Goal: Information Seeking & Learning: Compare options

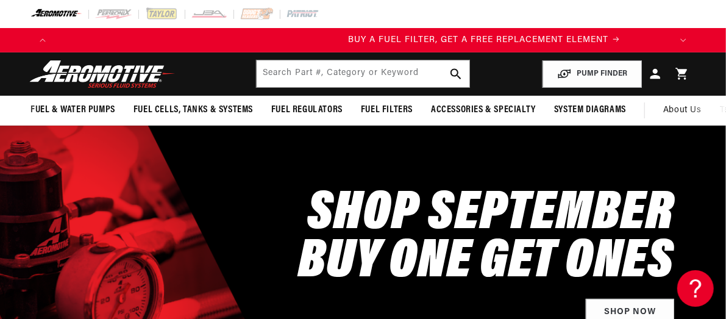
scroll to position [0, 617]
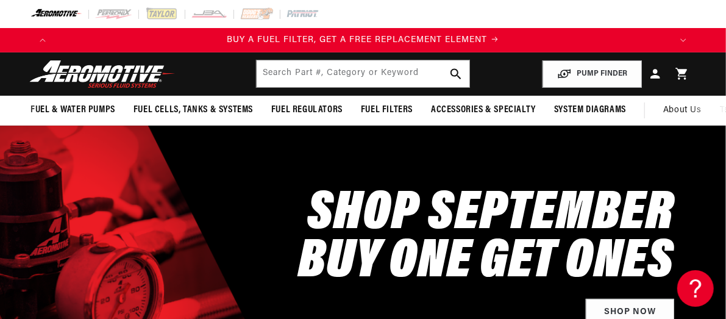
click at [442, 10] on div at bounding box center [363, 14] width 726 height 28
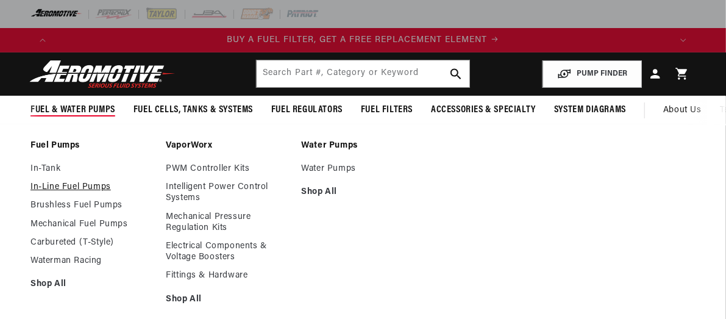
click at [46, 188] on link "In-Line Fuel Pumps" at bounding box center [91, 187] width 123 height 11
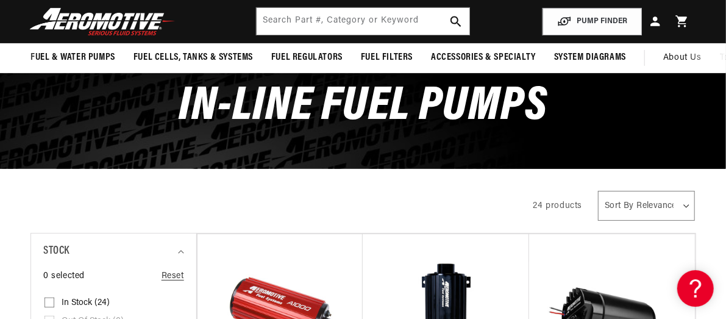
scroll to position [61, 0]
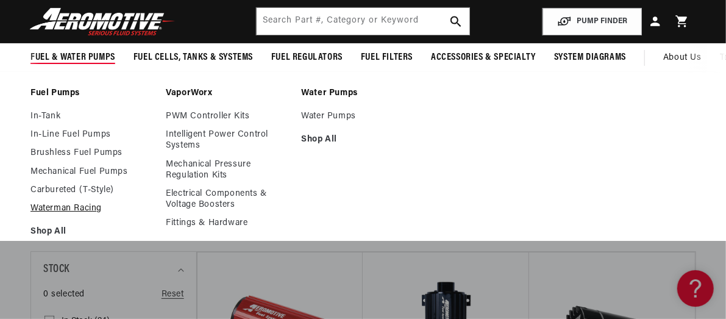
click at [60, 209] on link "Waterman Racing" at bounding box center [91, 208] width 123 height 11
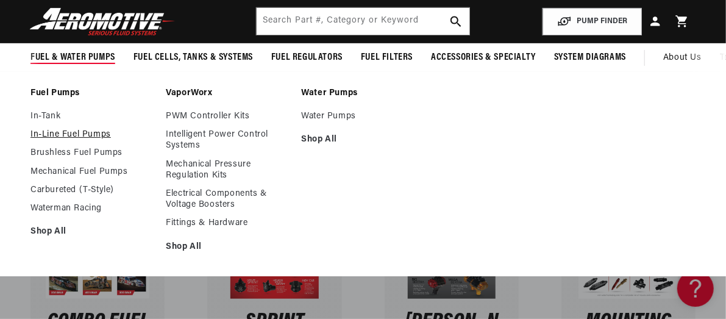
scroll to position [0, 617]
click at [52, 133] on link "In-Line Fuel Pumps" at bounding box center [91, 134] width 123 height 11
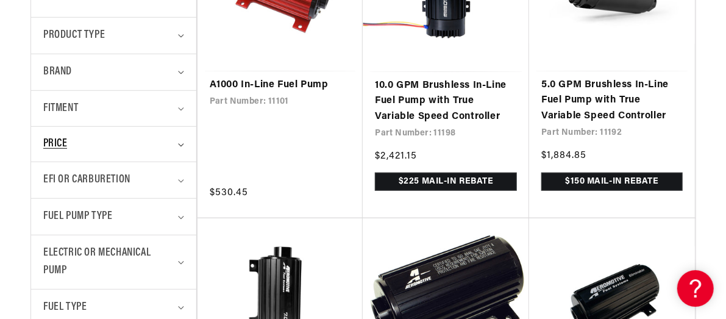
scroll to position [427, 0]
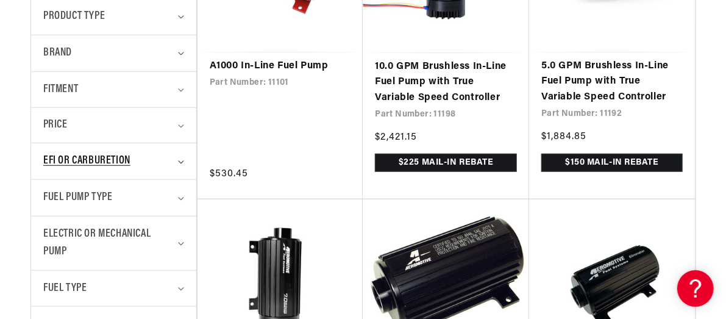
click at [177, 162] on summary "EFI or Carburetion" at bounding box center [113, 161] width 141 height 36
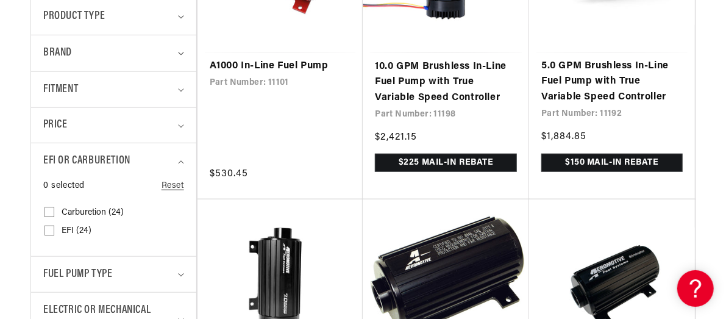
scroll to position [0, 617]
click at [68, 231] on span "EFI (24)" at bounding box center [77, 231] width 30 height 11
click at [54, 231] on input "EFI (24) EFI (24 products)" at bounding box center [50, 233] width 10 height 10
checkbox input "true"
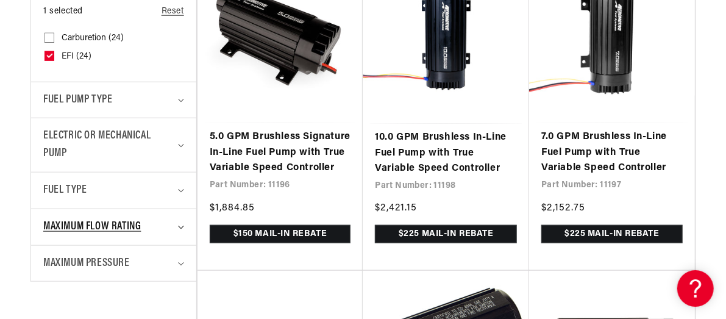
scroll to position [610, 0]
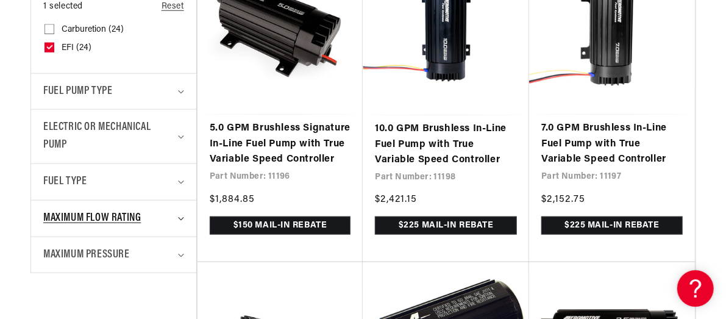
click at [178, 217] on icon "Maximum Flow Rating (0 selected)" at bounding box center [181, 219] width 6 height 4
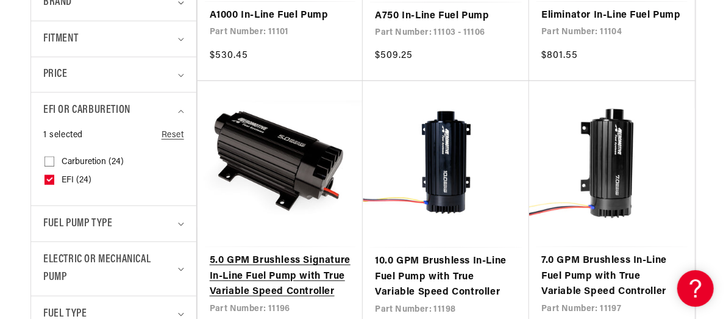
scroll to position [549, 0]
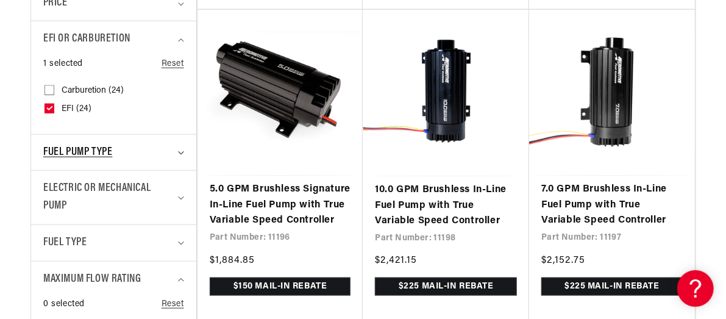
click at [178, 148] on summary "Fuel Pump Type" at bounding box center [113, 153] width 141 height 36
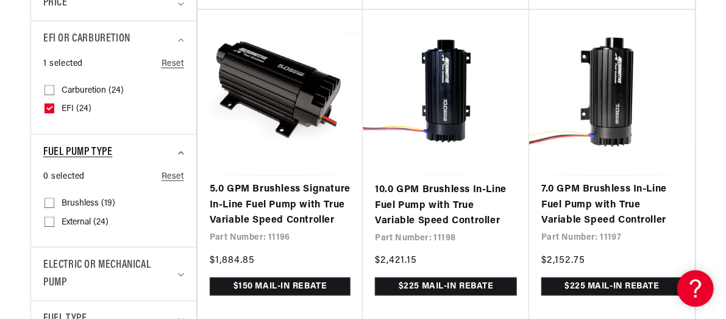
scroll to position [0, 617]
click at [182, 149] on summary "Fuel Pump Type" at bounding box center [113, 153] width 141 height 36
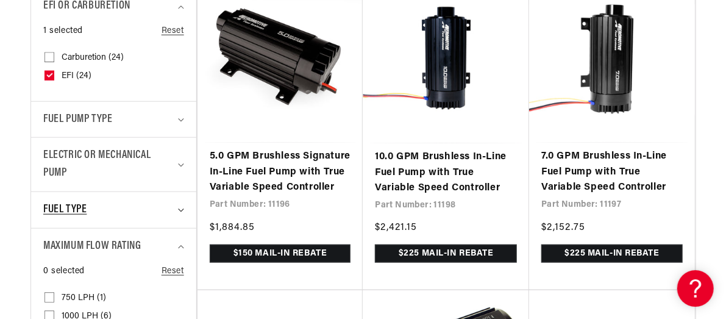
scroll to position [610, 0]
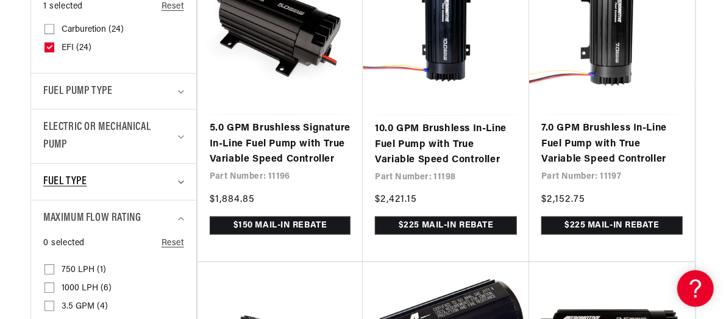
click at [179, 182] on icon "Fuel Type (0 selected)" at bounding box center [181, 183] width 6 height 4
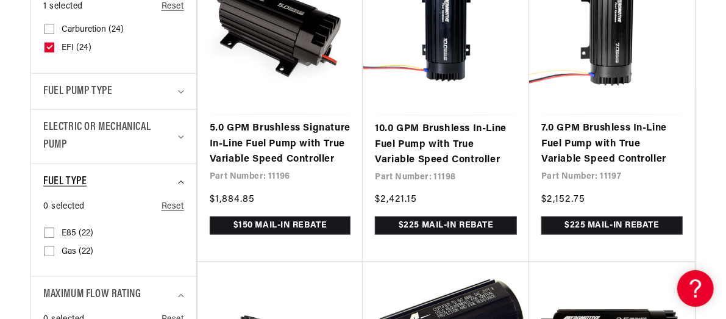
click at [179, 182] on icon "Fuel Type (0 selected)" at bounding box center [181, 183] width 6 height 4
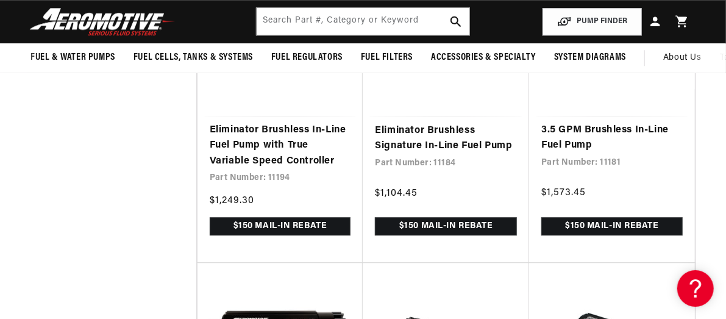
scroll to position [0, 0]
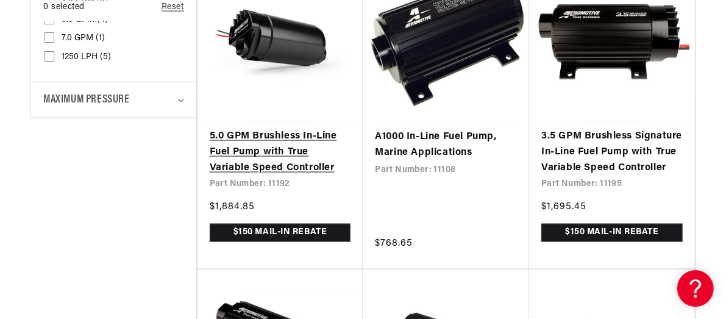
click at [255, 161] on link "5.0 GPM Brushless In-Line Fuel Pump with True Variable Speed Controller" at bounding box center [280, 152] width 141 height 47
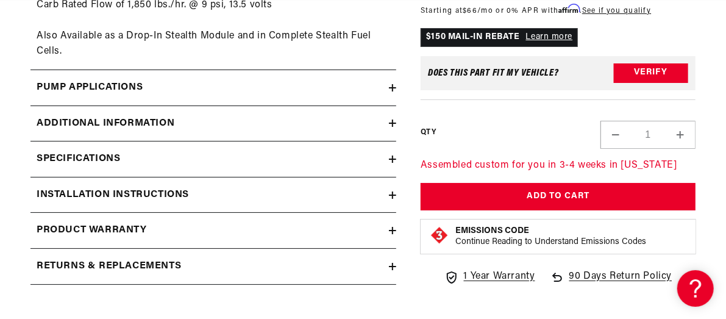
click at [394, 86] on icon at bounding box center [392, 87] width 7 height 7
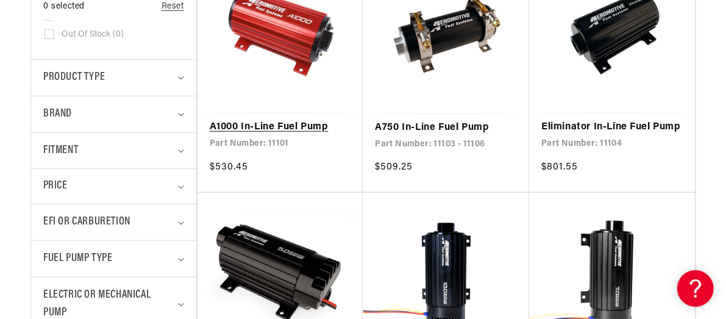
click at [299, 123] on link "A1000 In-Line Fuel Pump" at bounding box center [280, 128] width 141 height 16
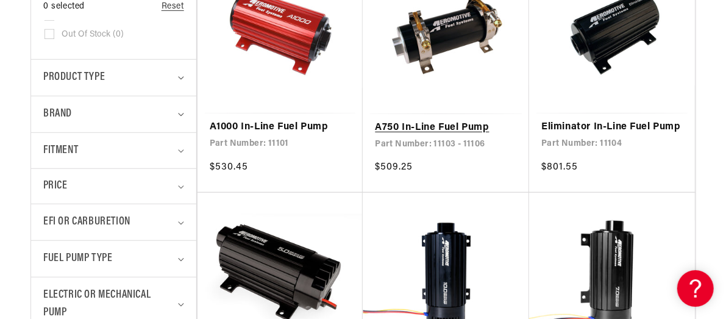
scroll to position [0, 1233]
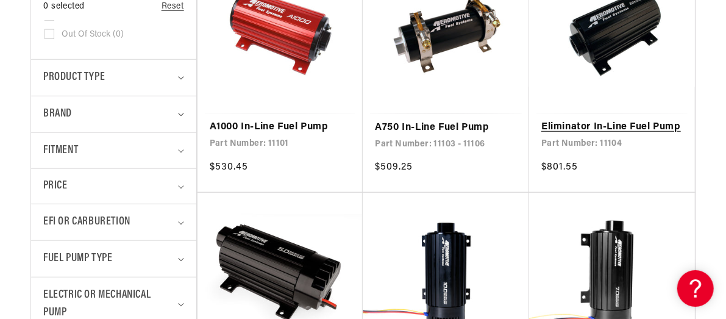
click at [576, 125] on link "Eliminator In-Line Fuel Pump" at bounding box center [612, 128] width 141 height 16
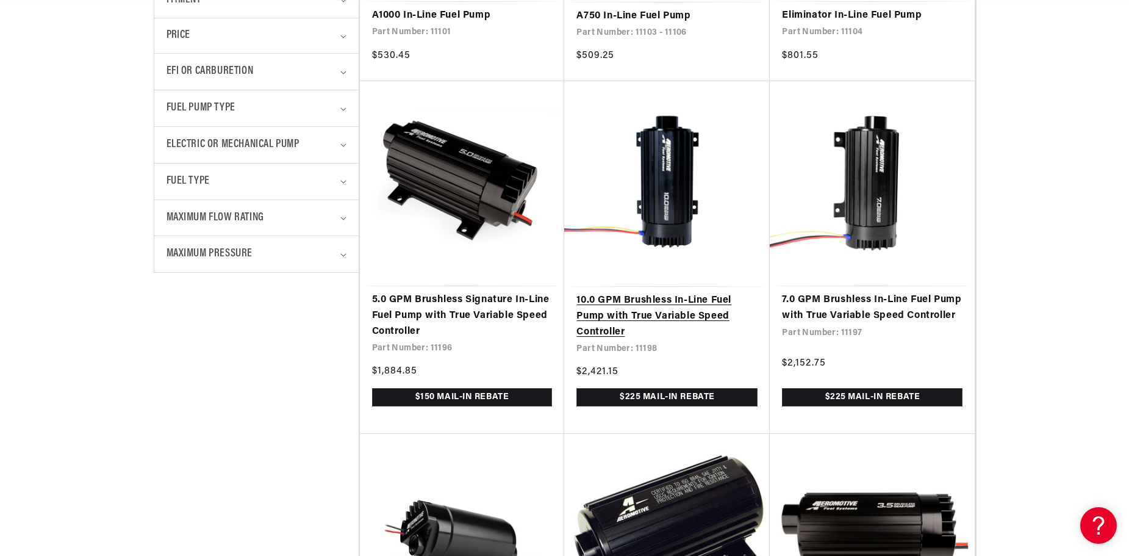
scroll to position [549, 0]
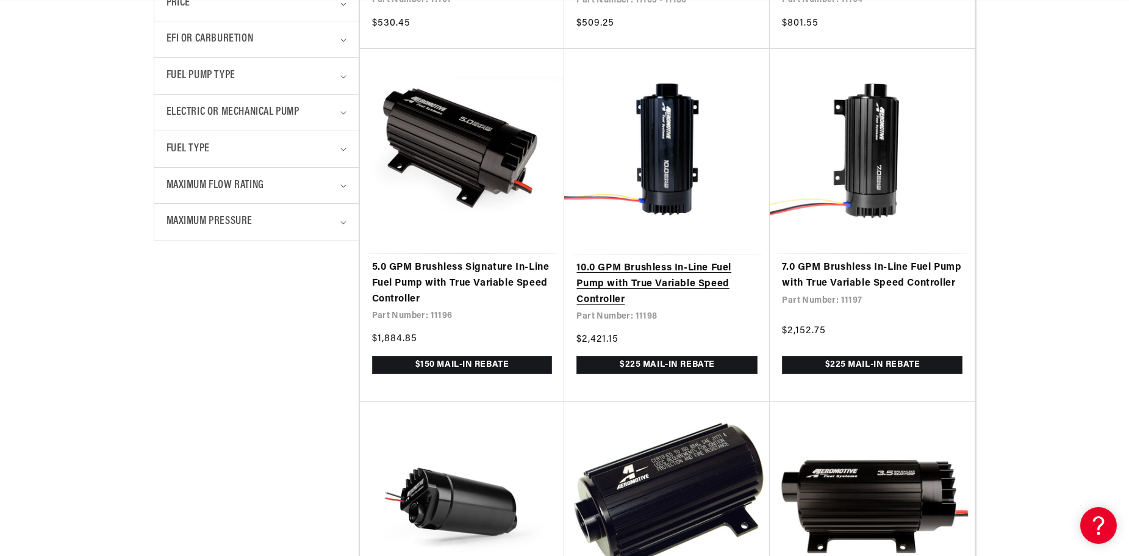
click at [605, 268] on link "10.0 GPM Brushless In-Line Fuel Pump with True Variable Speed Controller" at bounding box center [666, 283] width 181 height 47
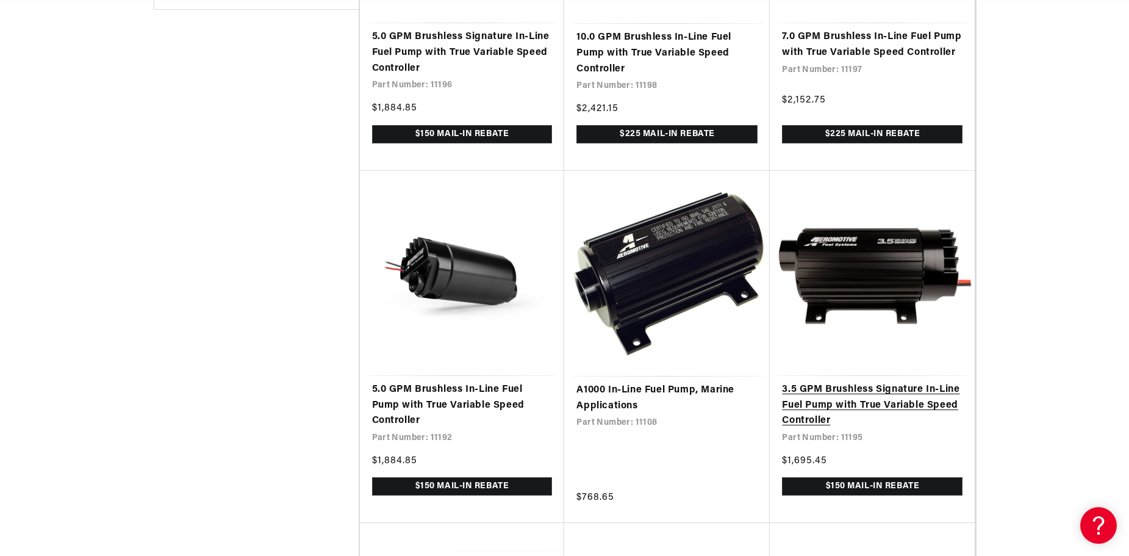
scroll to position [854, 0]
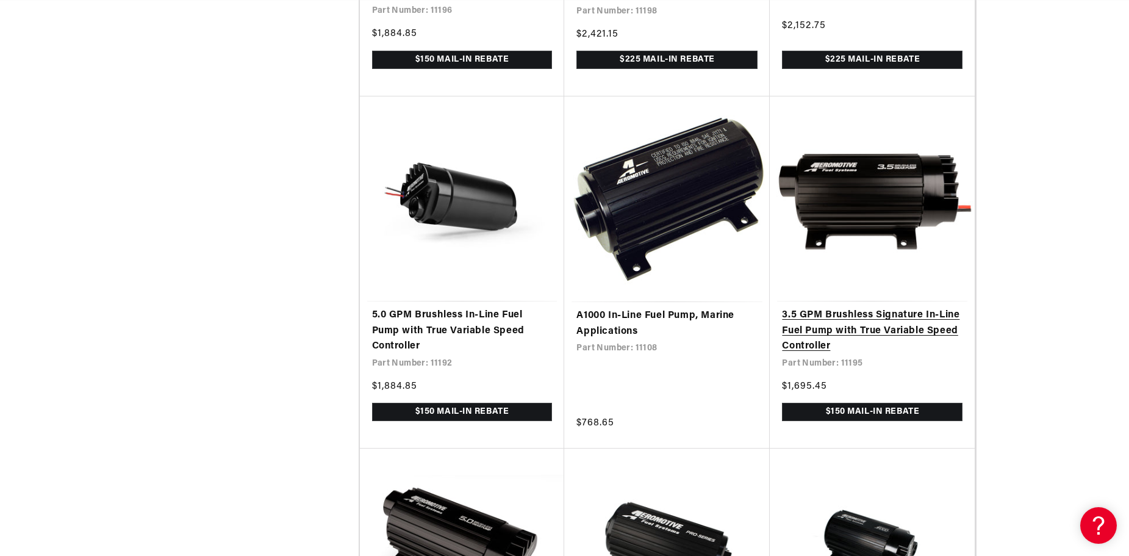
click at [726, 318] on link "3.5 GPM Brushless Signature In-Line Fuel Pump with True Variable Speed Controll…" at bounding box center [872, 330] width 181 height 47
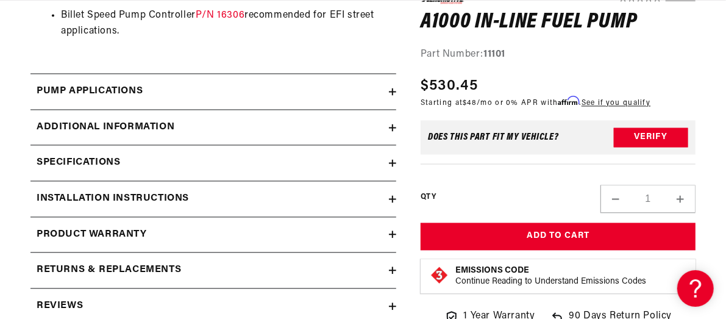
scroll to position [0, 1233]
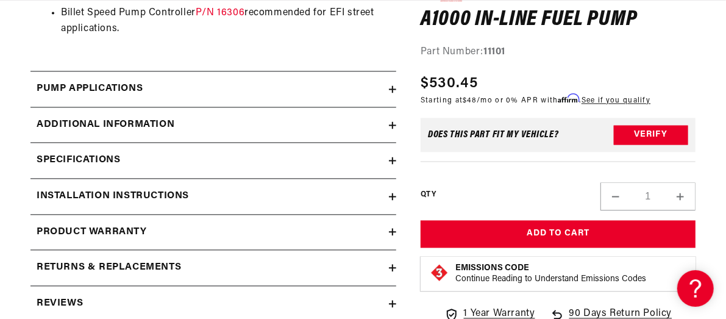
click at [390, 89] on icon at bounding box center [392, 88] width 7 height 7
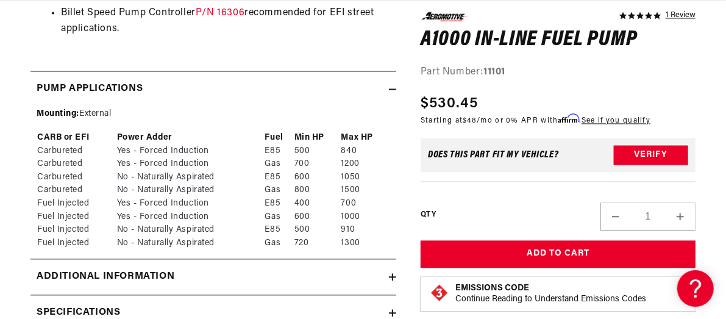
scroll to position [0, 1850]
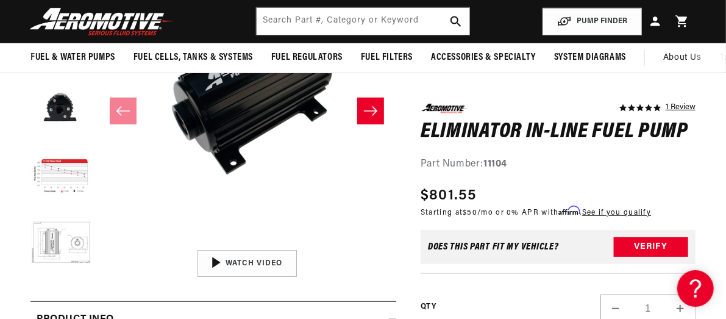
scroll to position [183, 0]
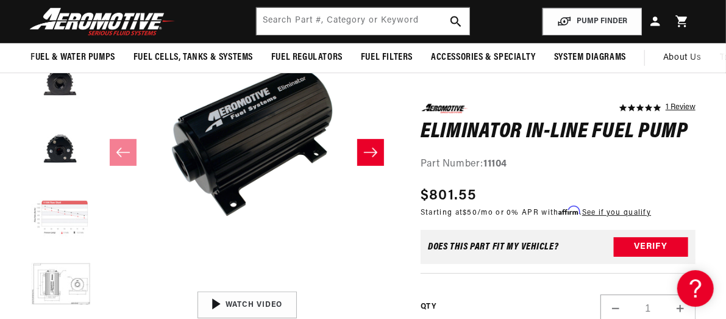
click at [52, 211] on button "Load image 4 in gallery view" at bounding box center [60, 218] width 61 height 61
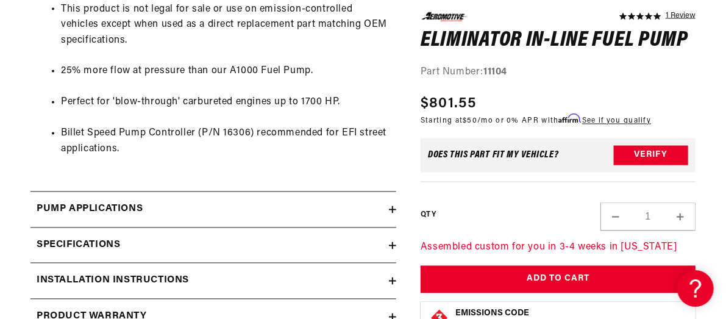
scroll to position [1098, 0]
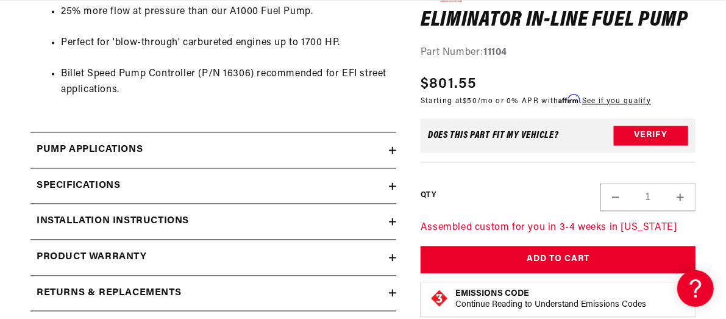
click at [395, 151] on icon at bounding box center [392, 149] width 7 height 7
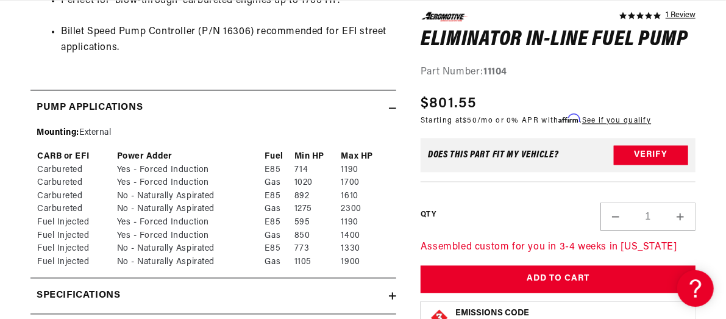
scroll to position [0, 0]
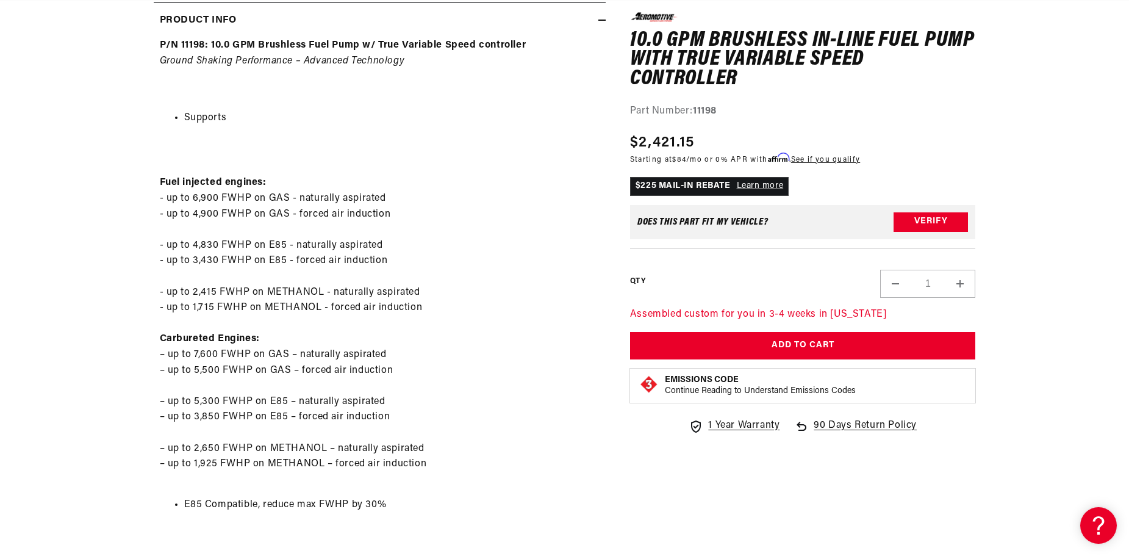
scroll to position [0, 773]
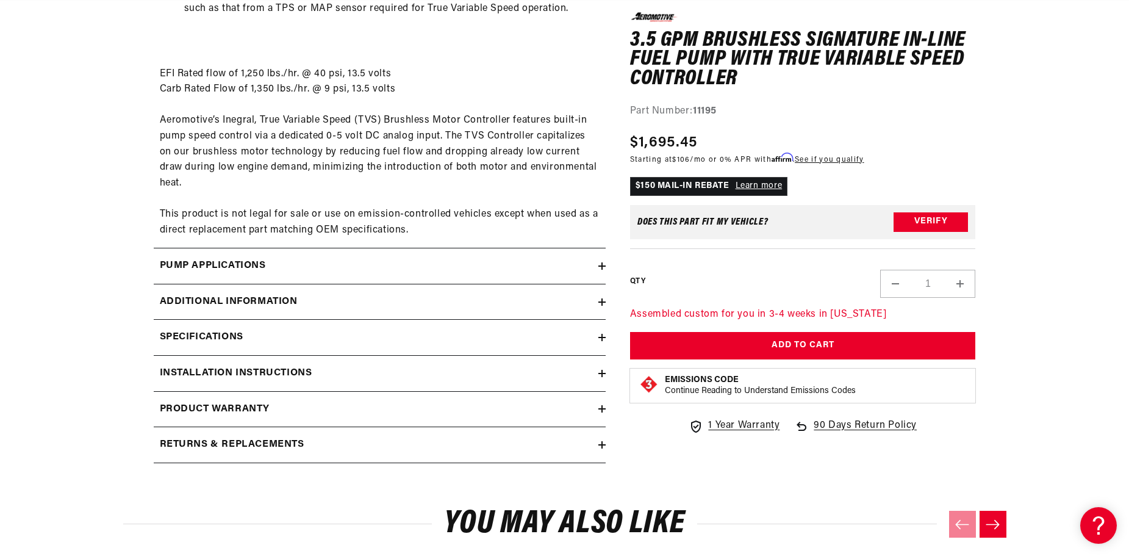
scroll to position [1890, 0]
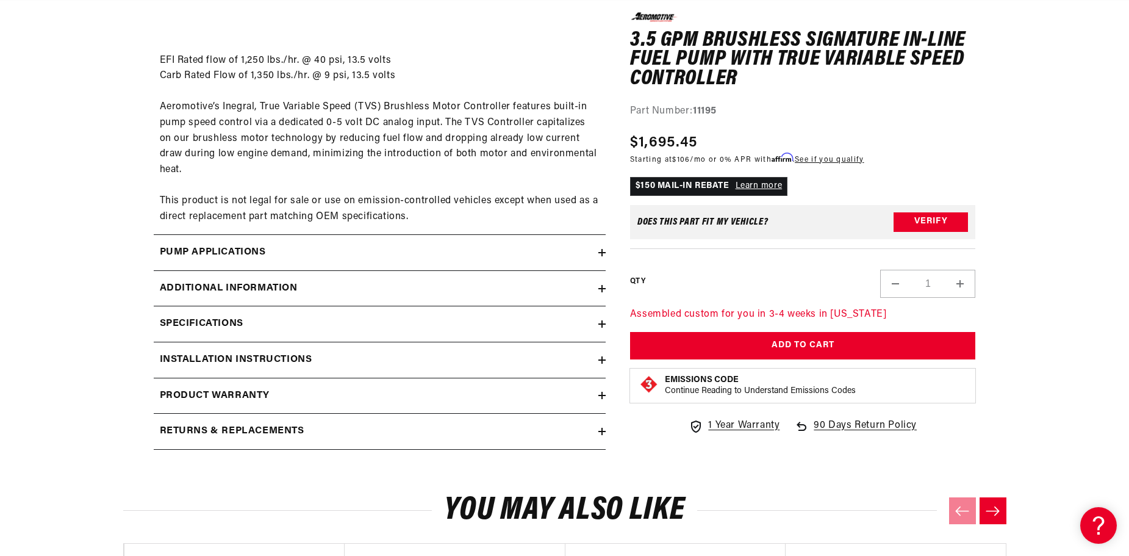
click at [603, 254] on icon at bounding box center [601, 252] width 7 height 7
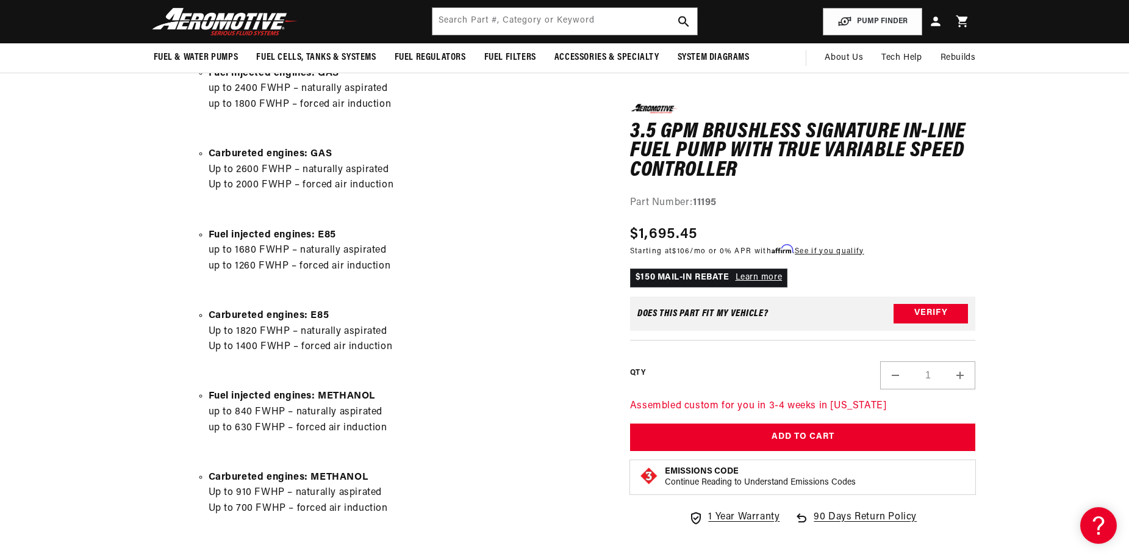
scroll to position [0, 0]
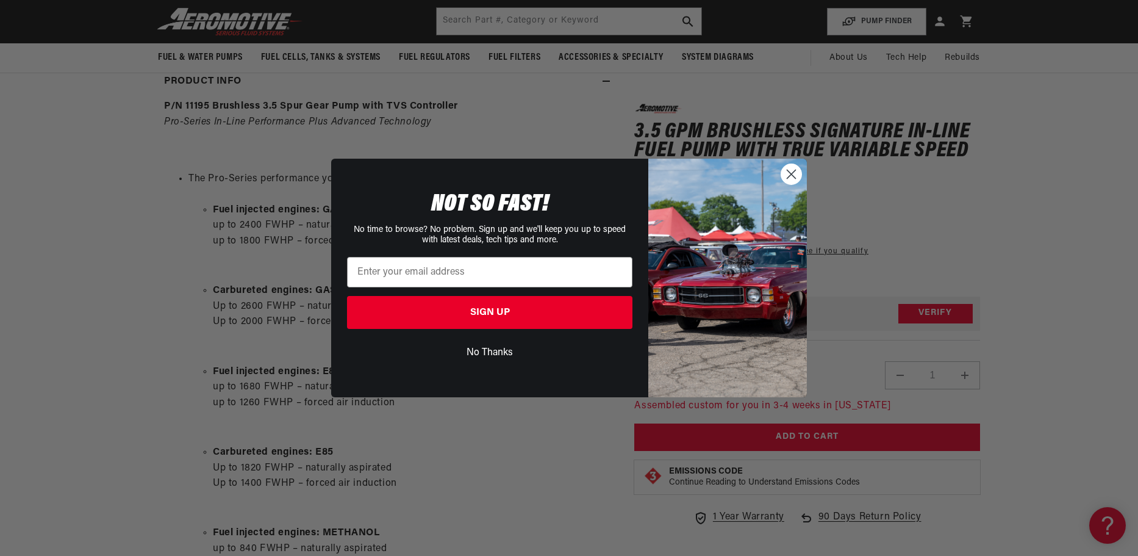
click at [795, 173] on circle "Close dialog" at bounding box center [791, 174] width 20 height 20
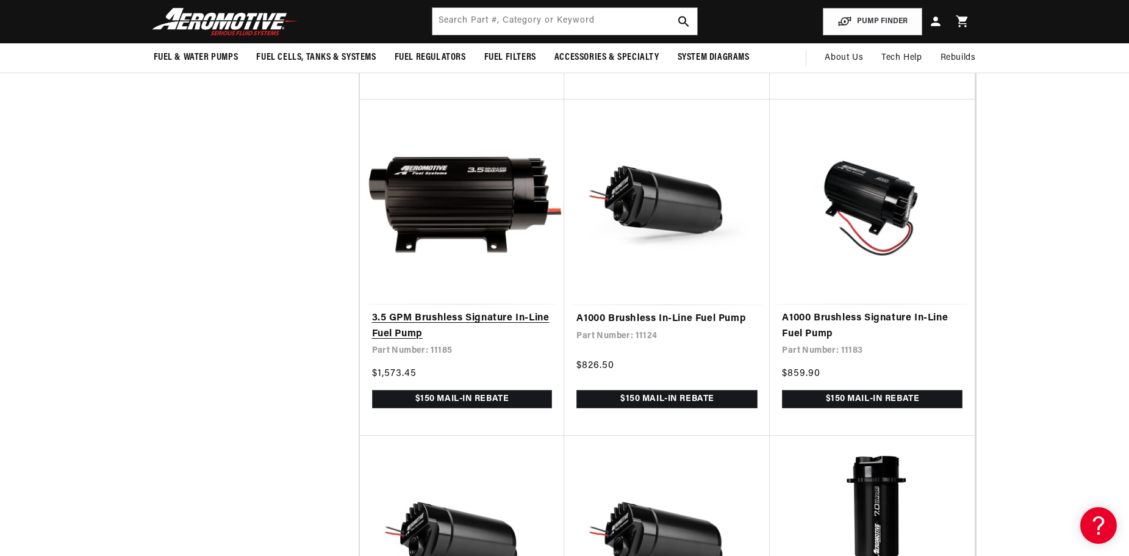
scroll to position [0, 1547]
click at [413, 318] on link "3.5 GPM Brushless Signature In-Line Fuel Pump" at bounding box center [462, 325] width 181 height 31
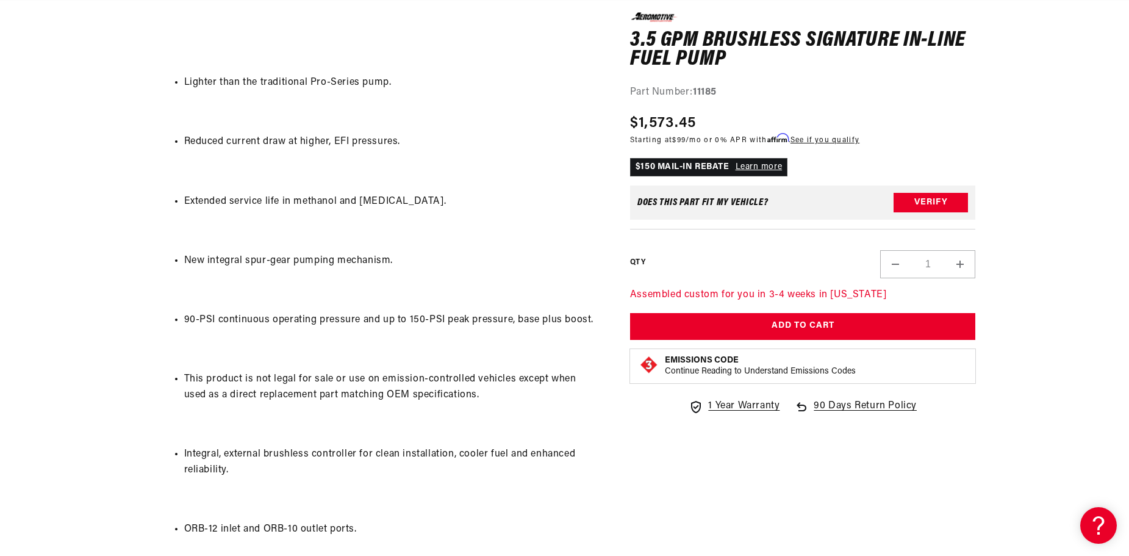
scroll to position [0, 2320]
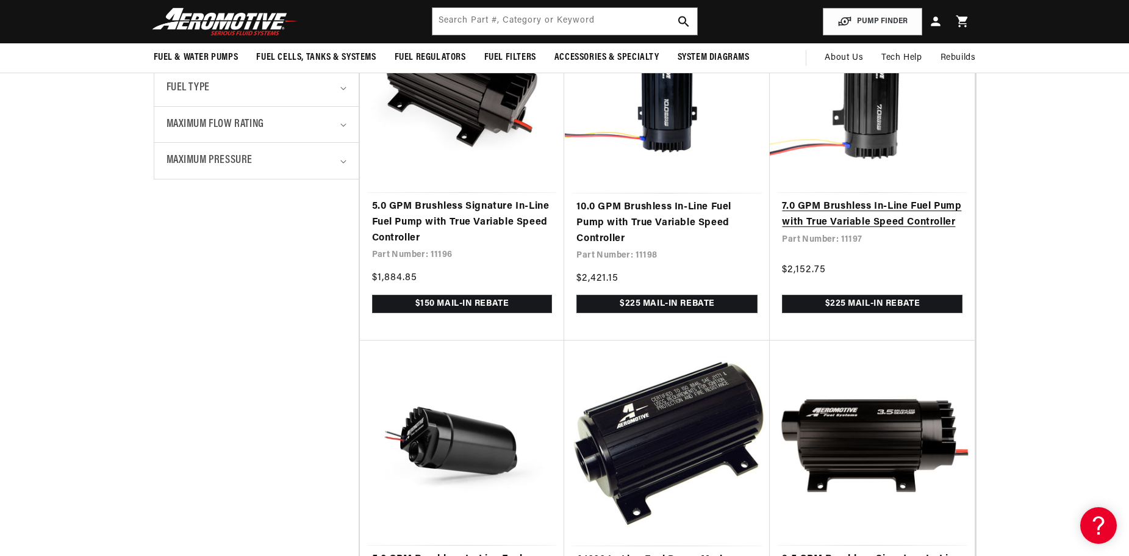
scroll to position [0, 2320]
click at [853, 206] on link "7.0 GPM Brushless In-Line Fuel Pump with True Variable Speed Controller" at bounding box center [872, 214] width 181 height 31
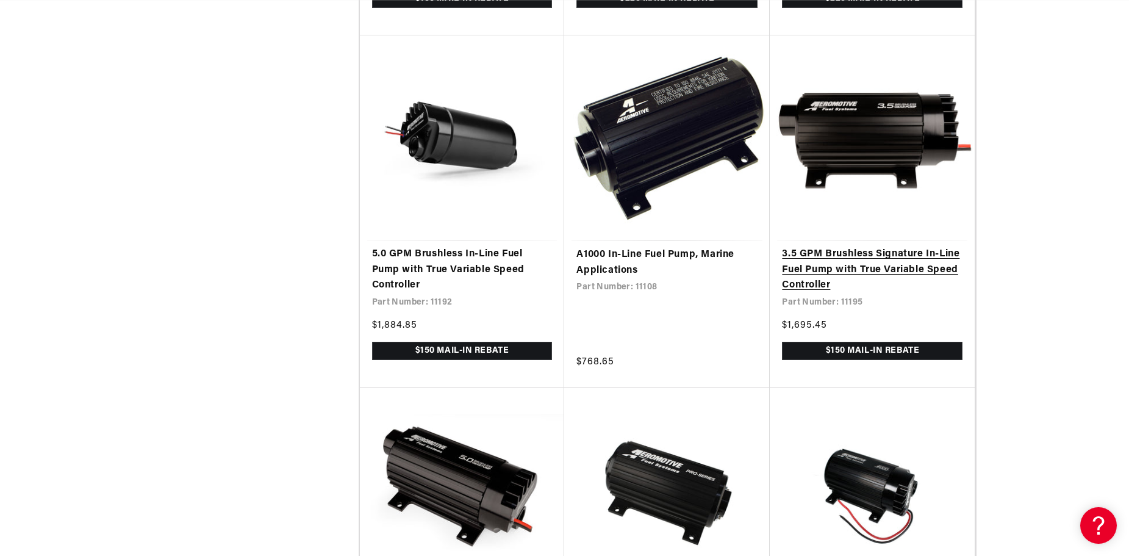
scroll to position [0, 773]
click at [824, 261] on link "3.5 GPM Brushless Signature In-Line Fuel Pump with True Variable Speed Controll…" at bounding box center [872, 269] width 181 height 47
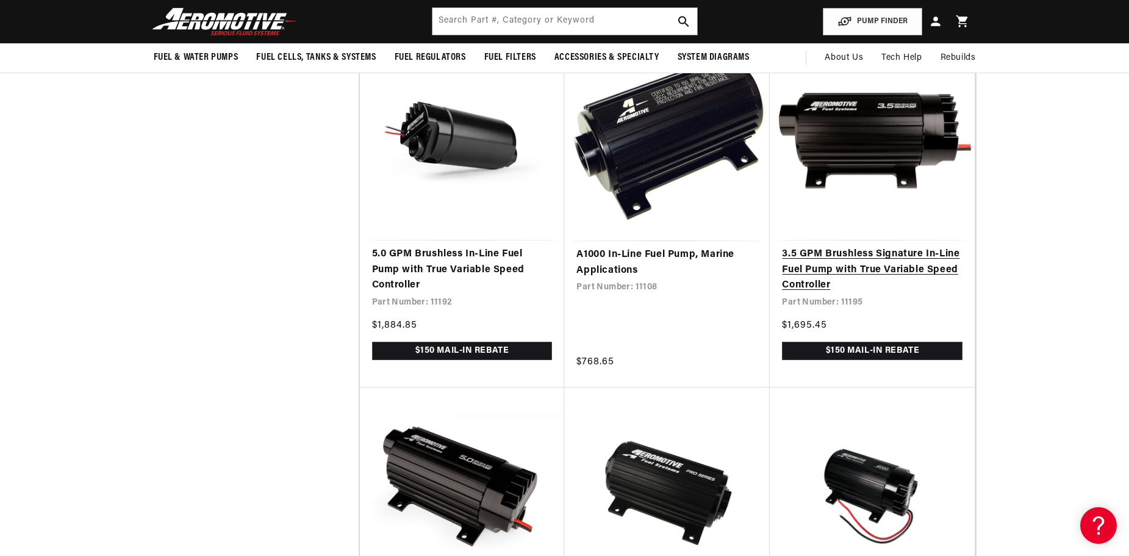
scroll to position [0, 0]
click at [807, 259] on link "3.5 GPM Brushless Signature In-Line Fuel Pump with True Variable Speed Controll…" at bounding box center [872, 269] width 181 height 47
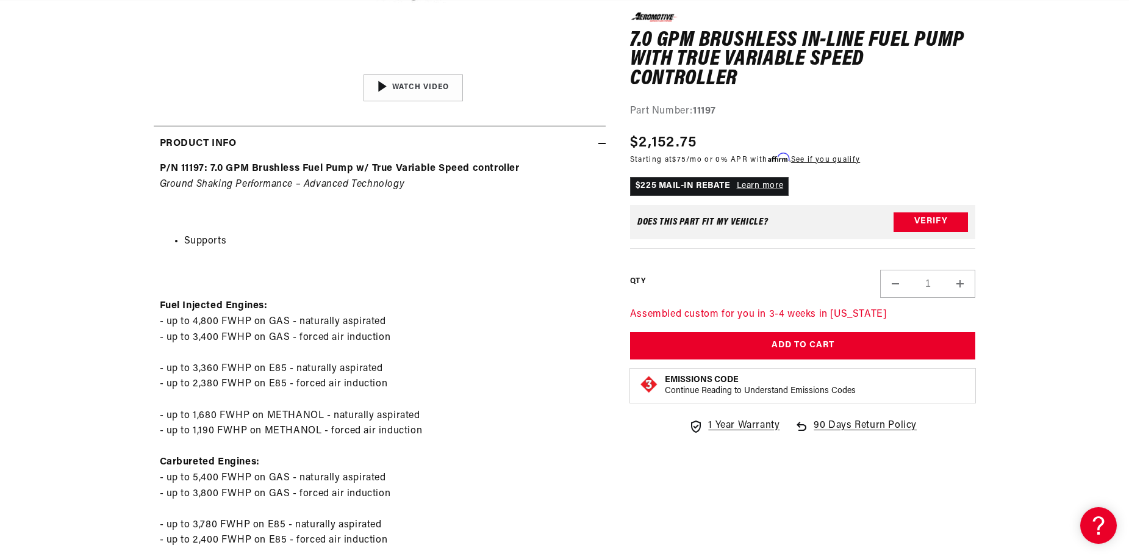
scroll to position [488, 0]
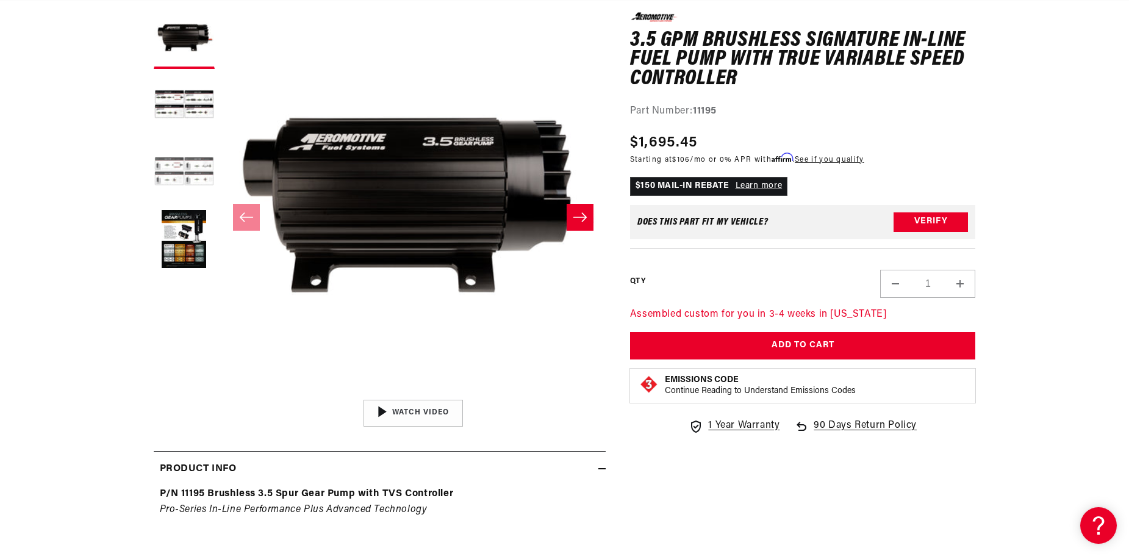
scroll to position [183, 0]
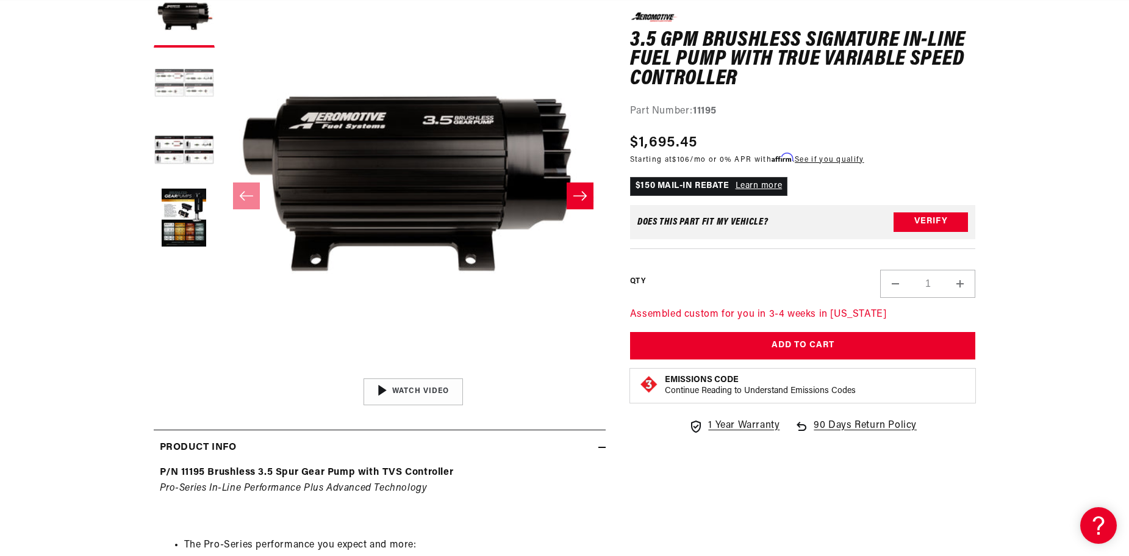
click at [184, 79] on button "Load image 2 in gallery view" at bounding box center [184, 84] width 61 height 61
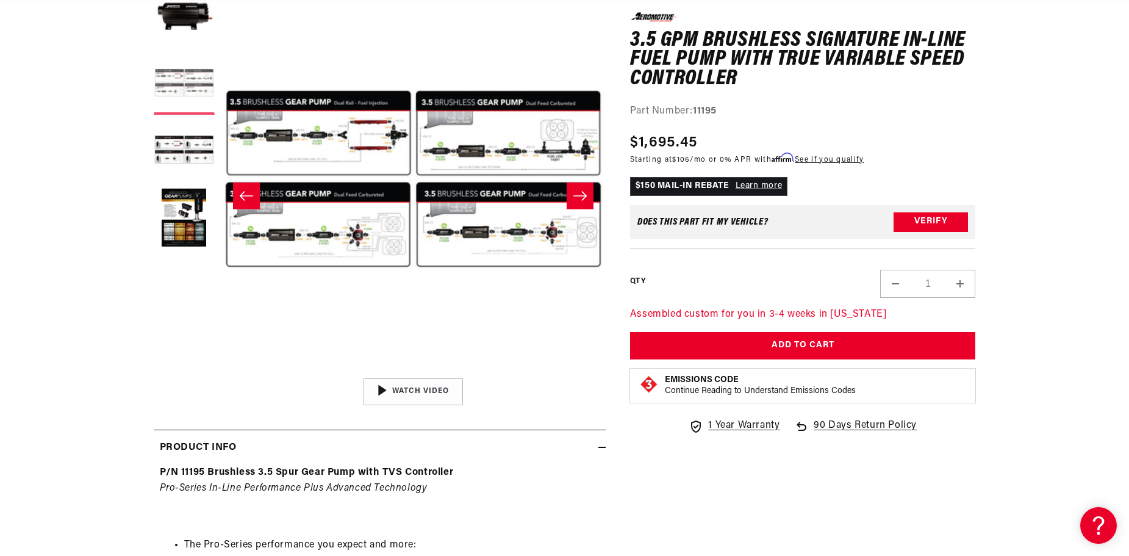
scroll to position [0, 773]
click at [221, 371] on button "Open media 2 in modal" at bounding box center [221, 371] width 0 height 0
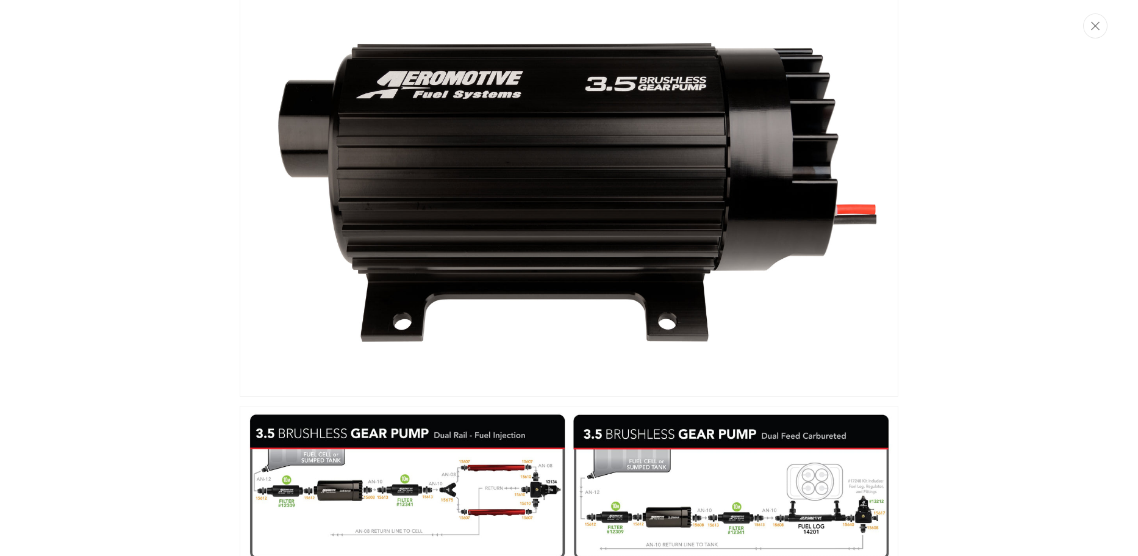
scroll to position [122, 0]
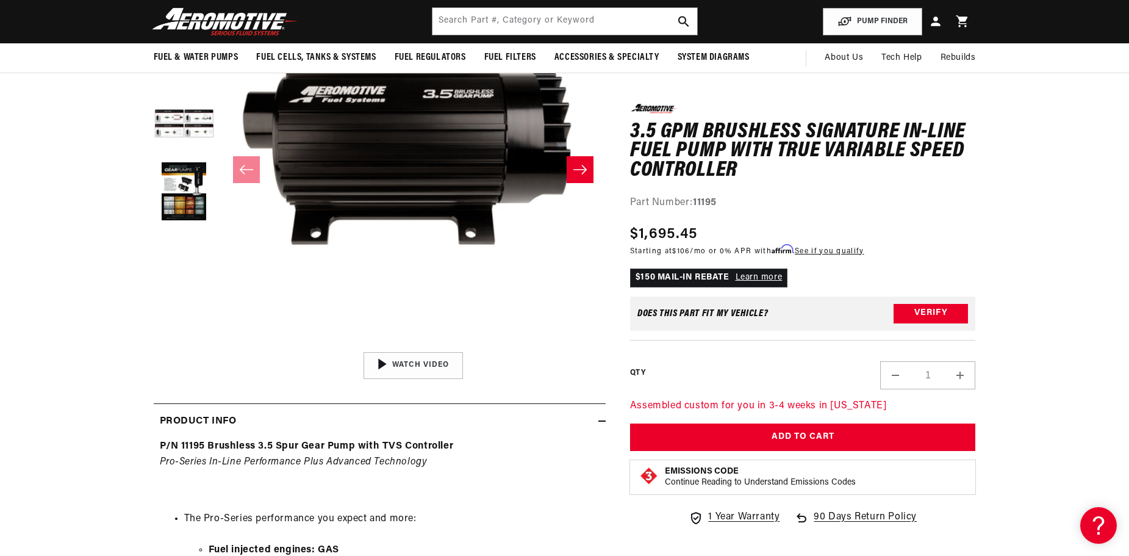
scroll to position [122, 0]
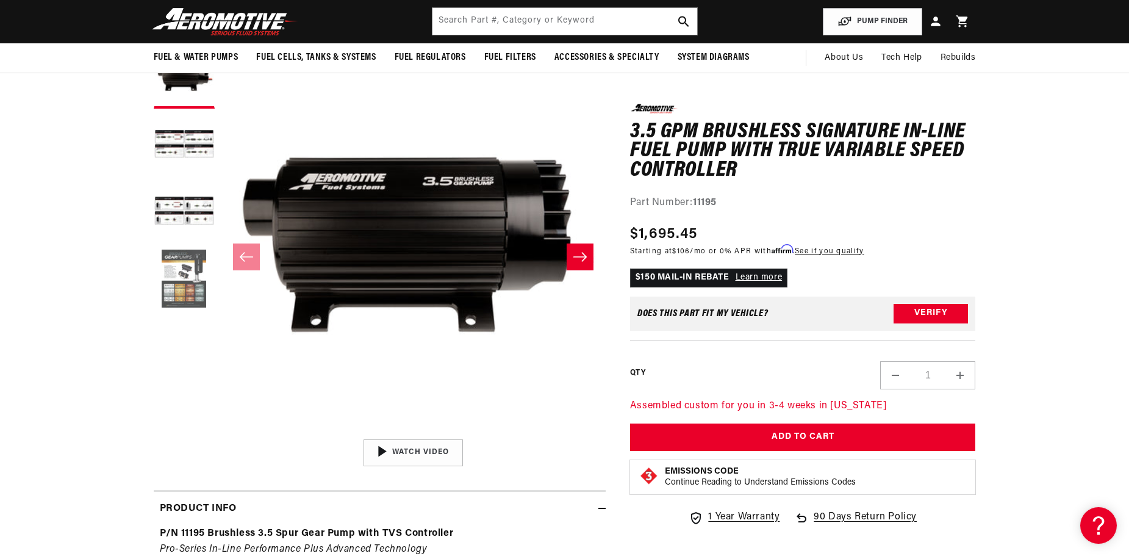
click at [174, 287] on button "Load image 4 in gallery view" at bounding box center [184, 279] width 61 height 61
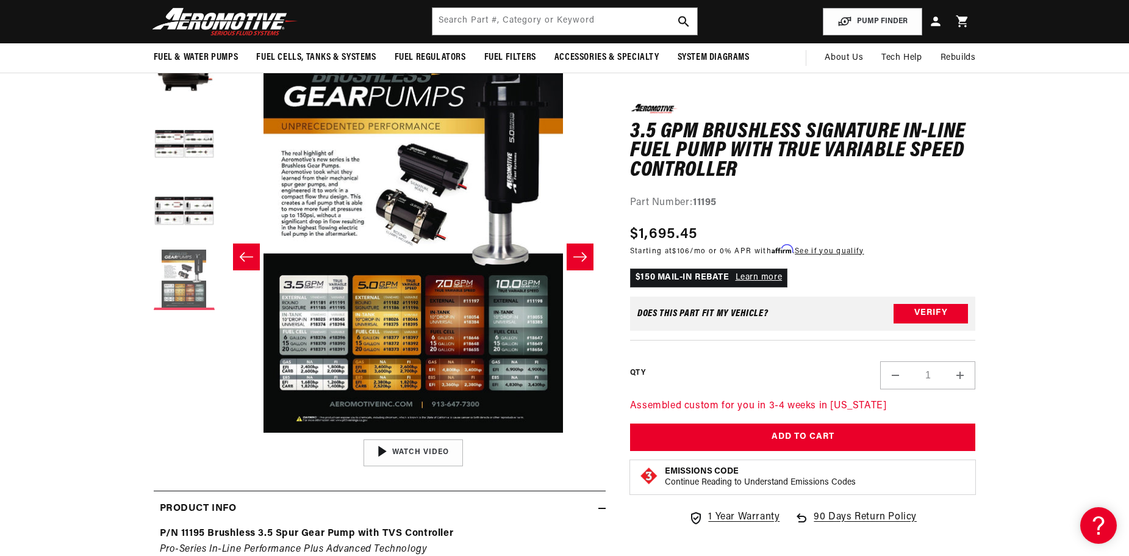
scroll to position [0, 773]
click at [181, 201] on button "Load image 3 in gallery view" at bounding box center [184, 212] width 61 height 61
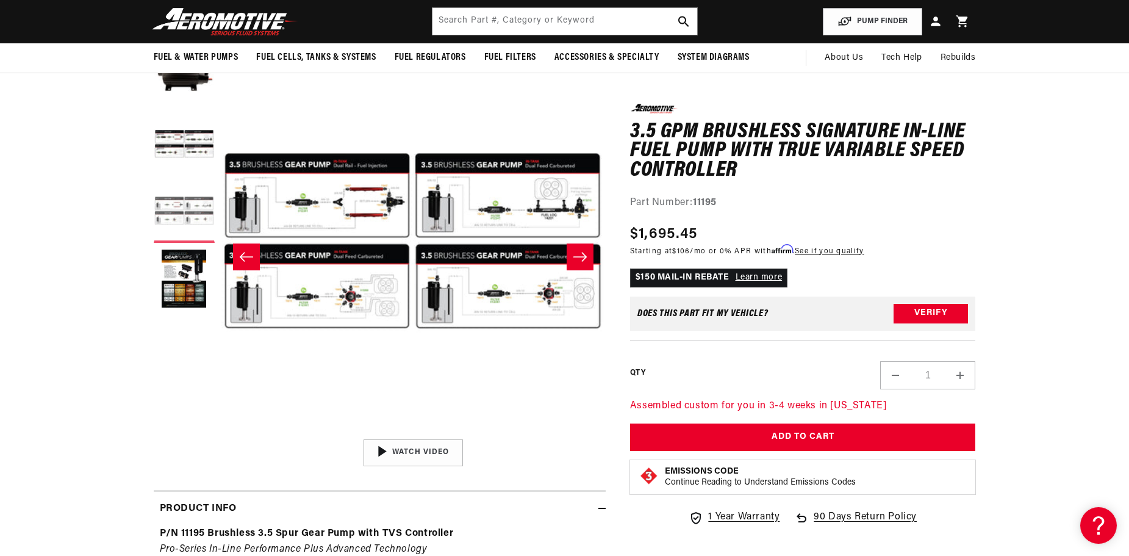
scroll to position [0, 1547]
click at [189, 135] on button "Load image 2 in gallery view" at bounding box center [184, 145] width 61 height 61
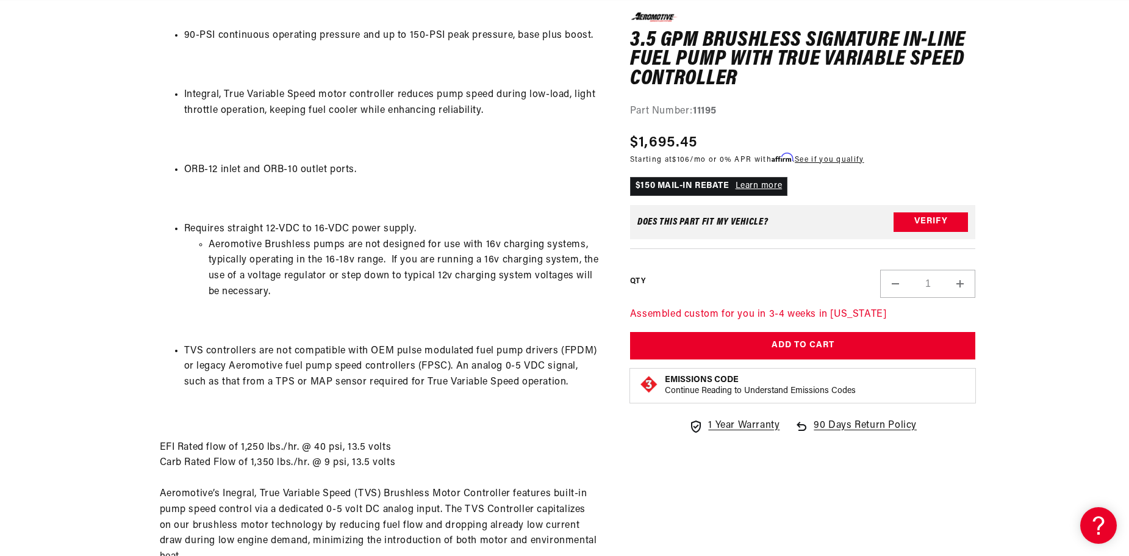
scroll to position [0, 0]
